Goal: Check status

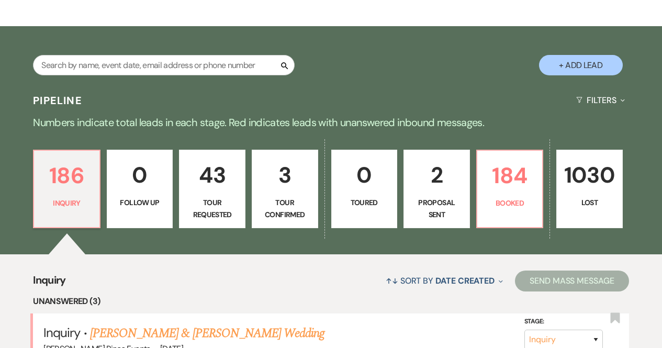
scroll to position [151, 0]
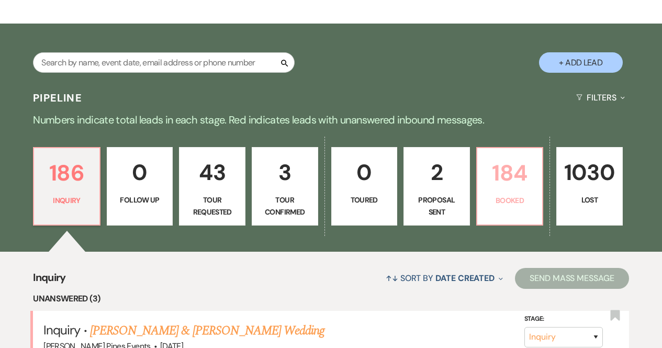
click at [501, 180] on p "184" at bounding box center [510, 172] width 53 height 35
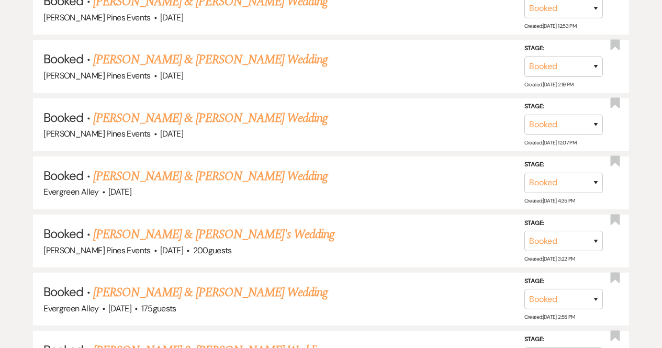
scroll to position [1600, 0]
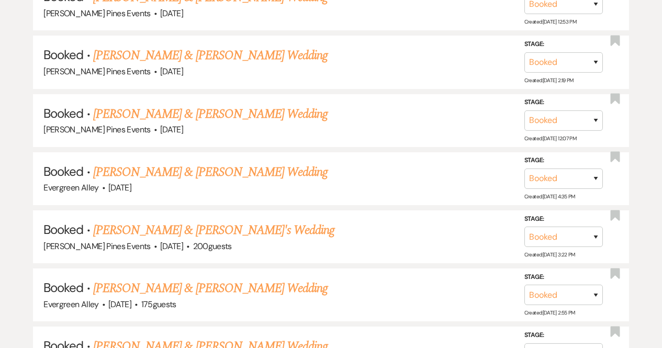
click at [276, 107] on link "[PERSON_NAME] & [PERSON_NAME] Wedding" at bounding box center [210, 114] width 235 height 19
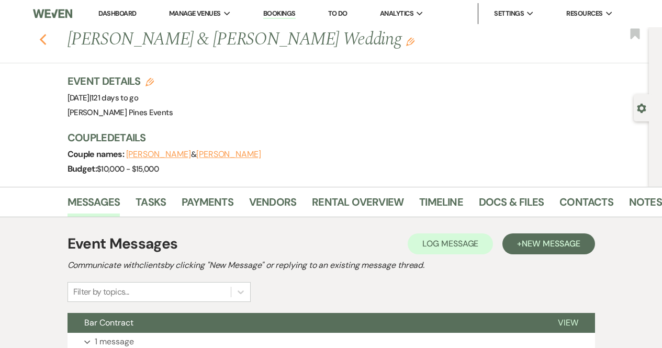
click at [47, 39] on icon "Previous" at bounding box center [43, 40] width 8 height 13
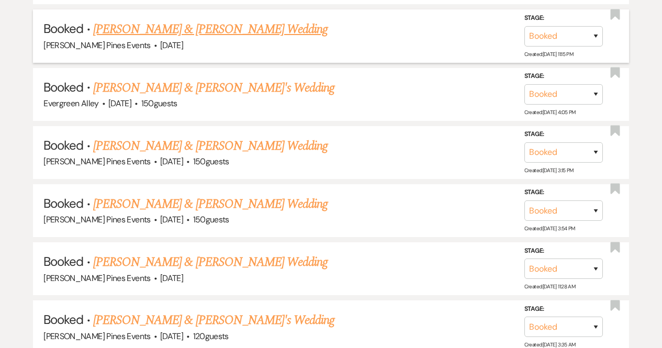
scroll to position [1974, 0]
